Goal: Task Accomplishment & Management: Manage account settings

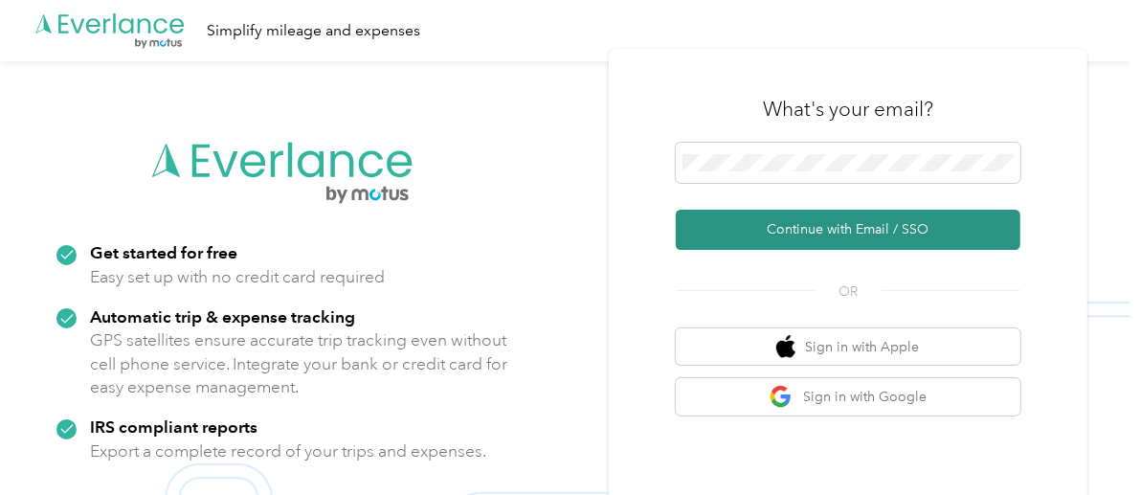
click at [823, 236] on button "Continue with Email / SSO" at bounding box center [848, 230] width 345 height 40
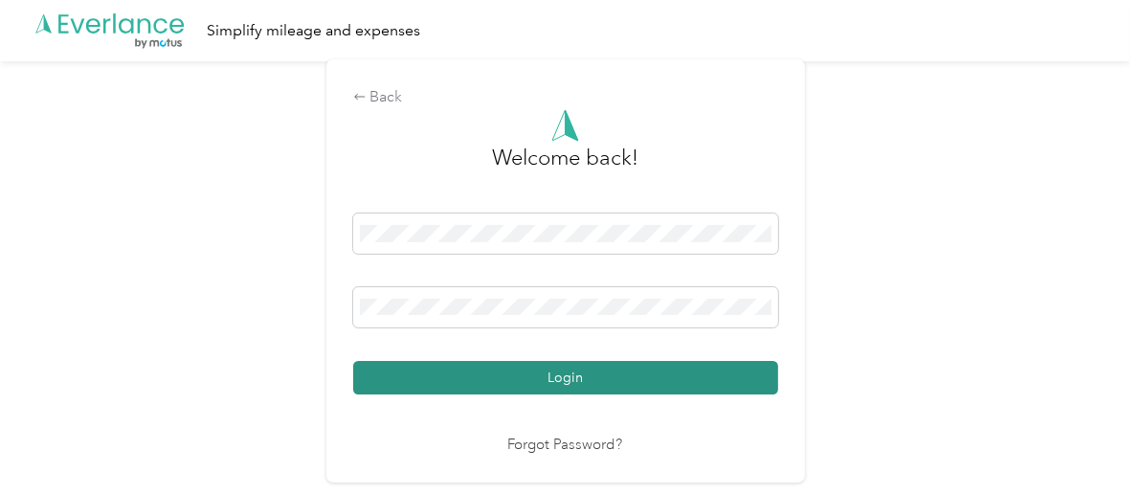
click at [582, 368] on button "Login" at bounding box center [565, 377] width 425 height 33
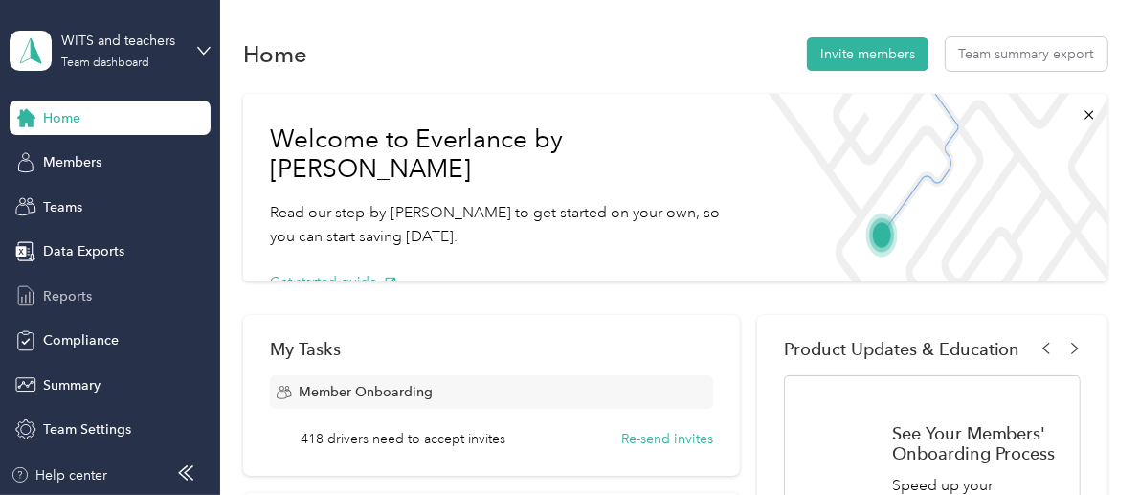
click at [82, 292] on span "Reports" at bounding box center [67, 296] width 49 height 20
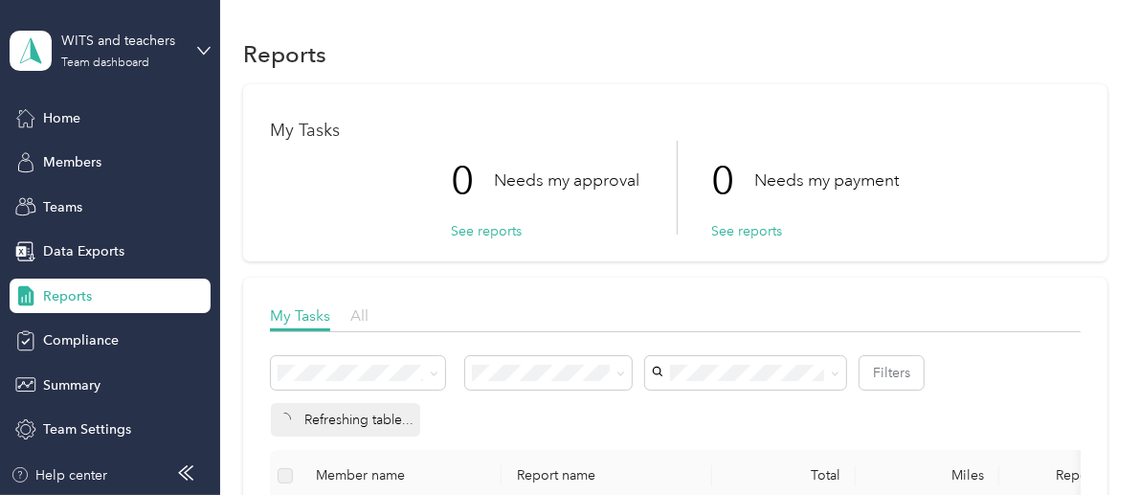
click at [360, 317] on span "All" at bounding box center [359, 315] width 18 height 18
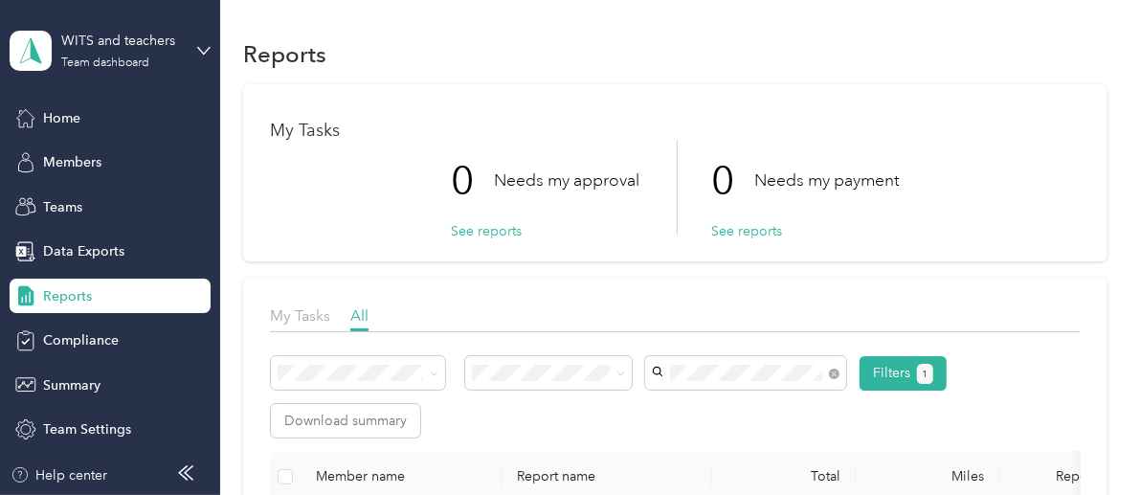
click at [778, 420] on body "WITS and teachers Team dashboard Home Members Teams Data Exports Reports Compli…" at bounding box center [565, 247] width 1130 height 495
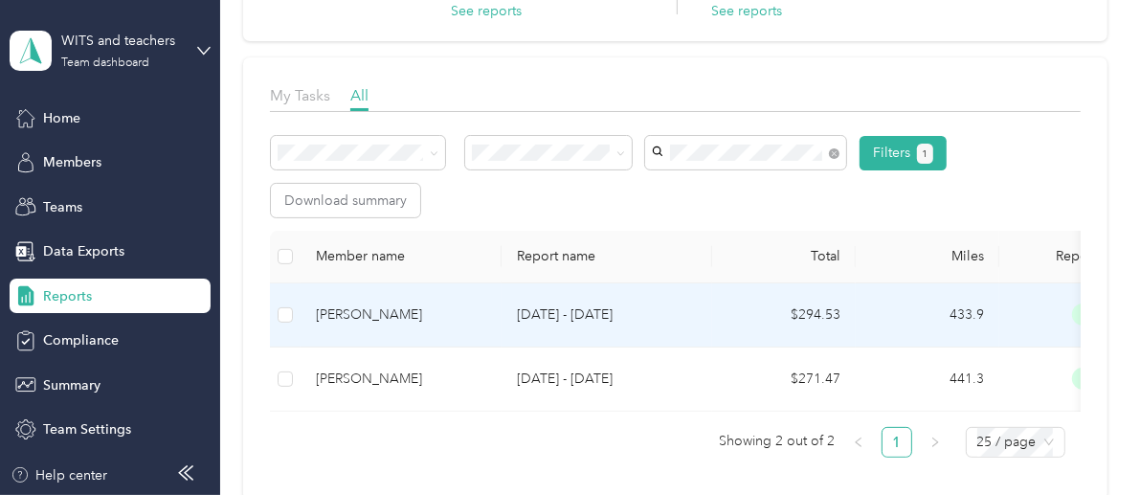
click at [435, 334] on td "[PERSON_NAME]" at bounding box center [401, 315] width 201 height 64
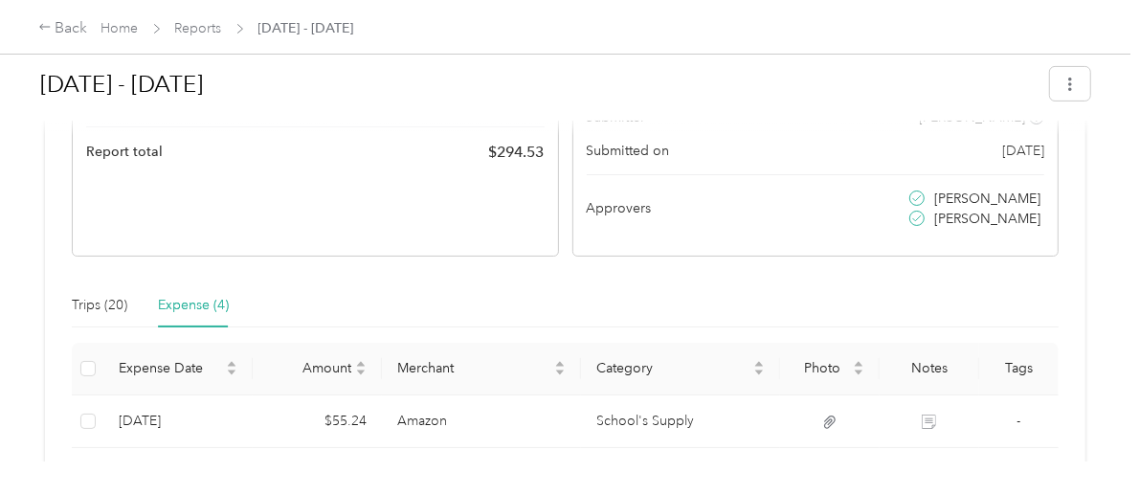
scroll to position [304, 0]
click at [74, 313] on div "Trips (20)" at bounding box center [100, 305] width 56 height 44
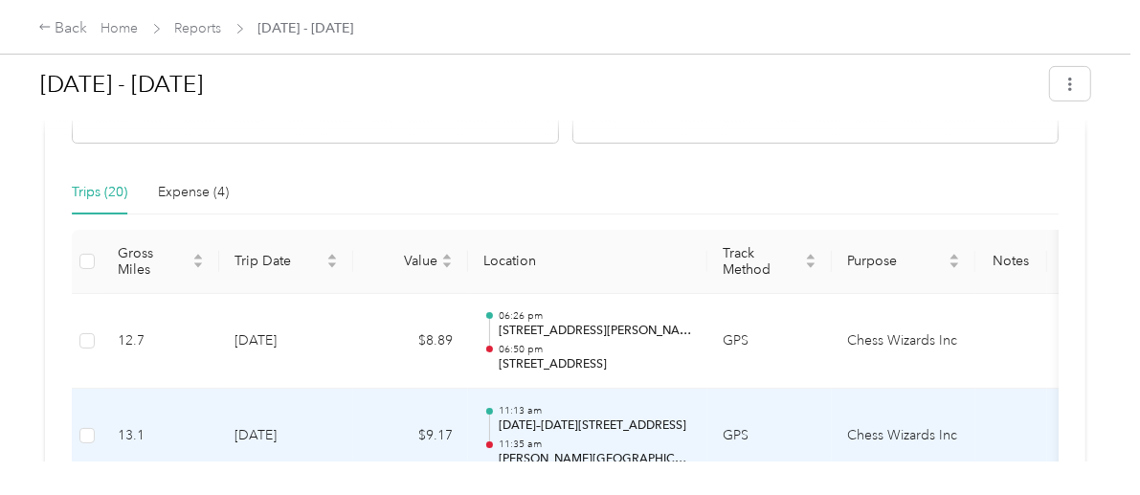
scroll to position [414, 0]
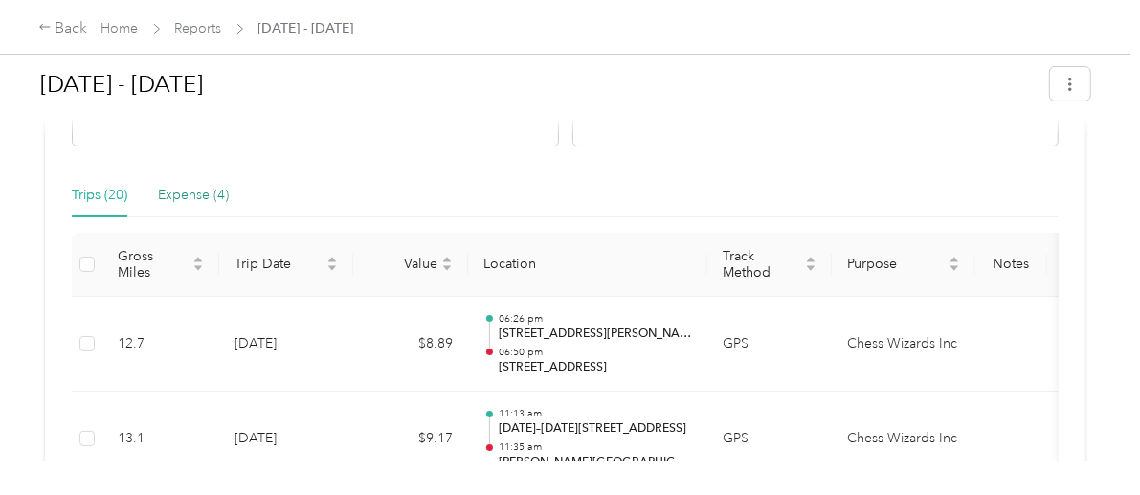
click at [180, 200] on div "Expense (4)" at bounding box center [193, 195] width 71 height 21
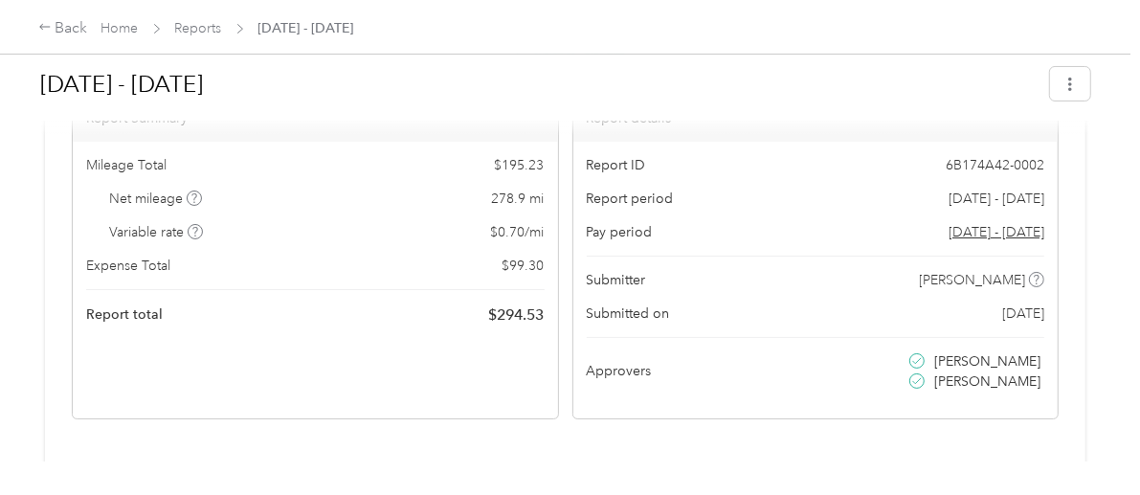
scroll to position [124, 0]
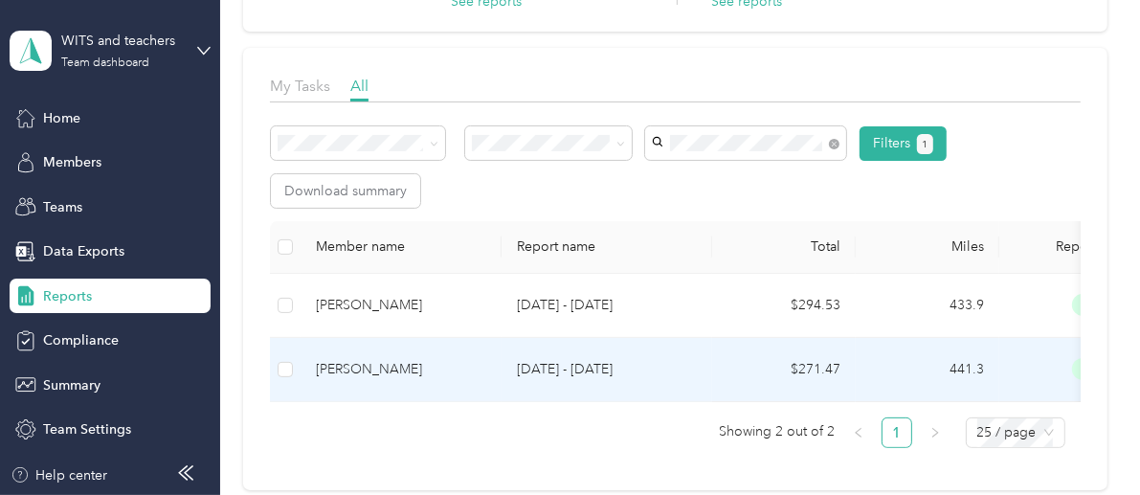
scroll to position [228, 0]
